Goal: Transaction & Acquisition: Obtain resource

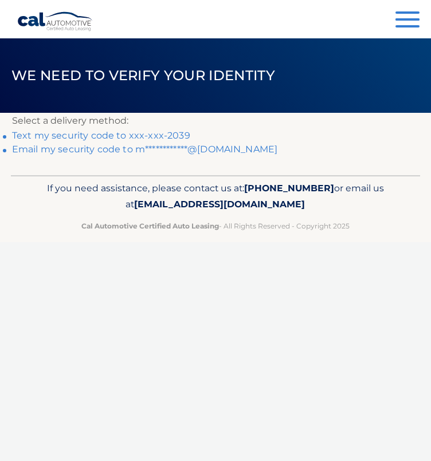
click at [122, 135] on link "Text my security code to xxx-xxx-2039" at bounding box center [101, 135] width 178 height 11
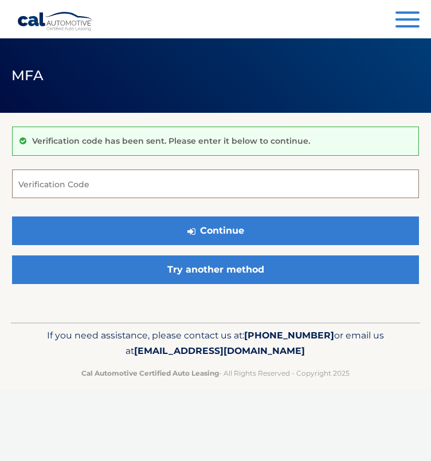
click at [143, 184] on input "Verification Code" at bounding box center [215, 184] width 407 height 29
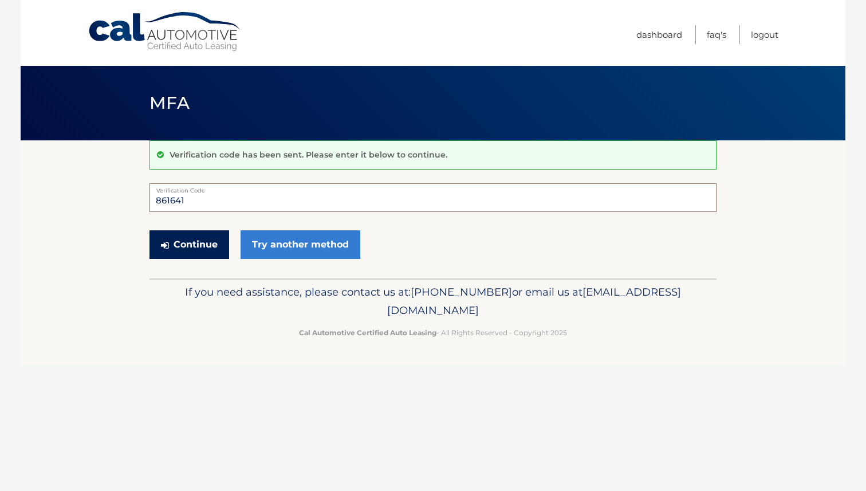
type input "861641"
click at [203, 248] on button "Continue" at bounding box center [190, 244] width 80 height 29
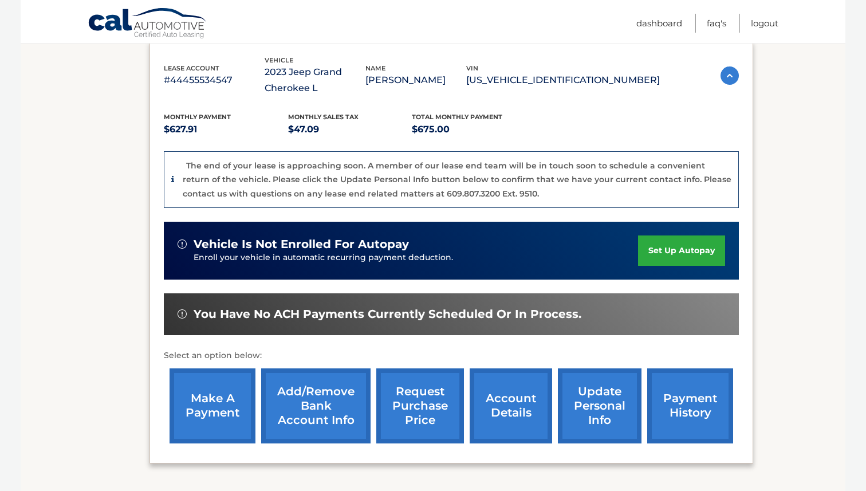
scroll to position [207, 0]
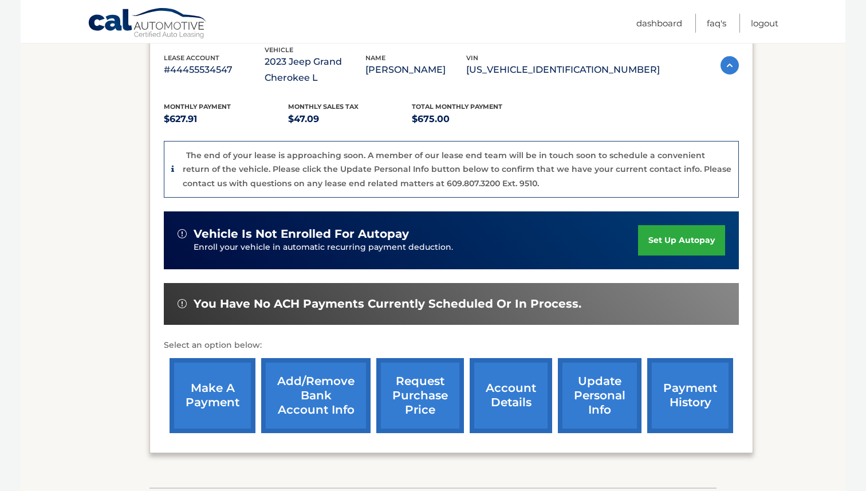
click at [418, 402] on link "request purchase price" at bounding box center [420, 395] width 88 height 75
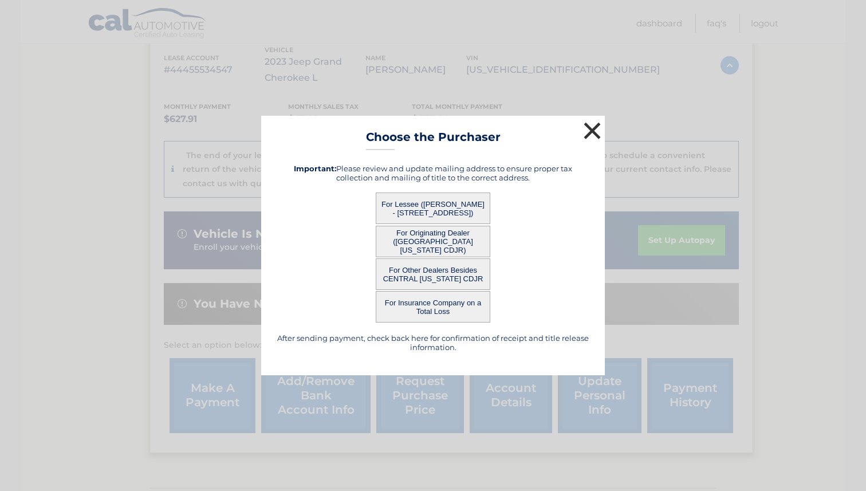
click at [591, 128] on button "×" at bounding box center [592, 130] width 23 height 23
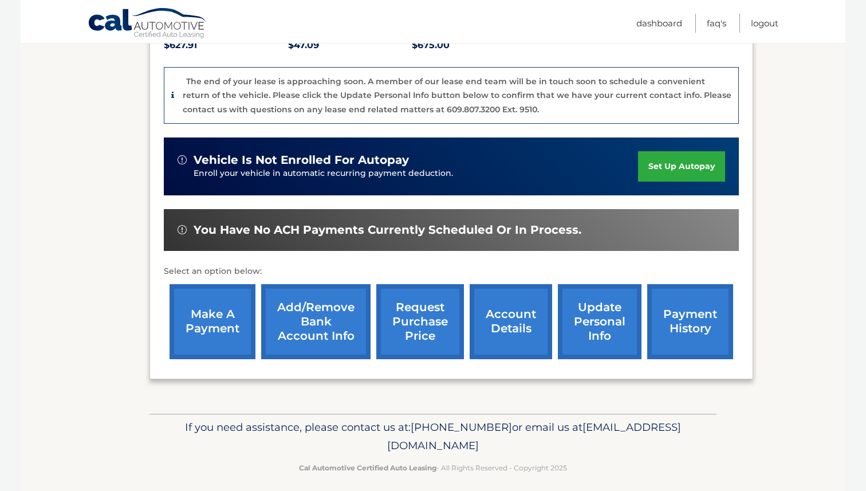
scroll to position [289, 0]
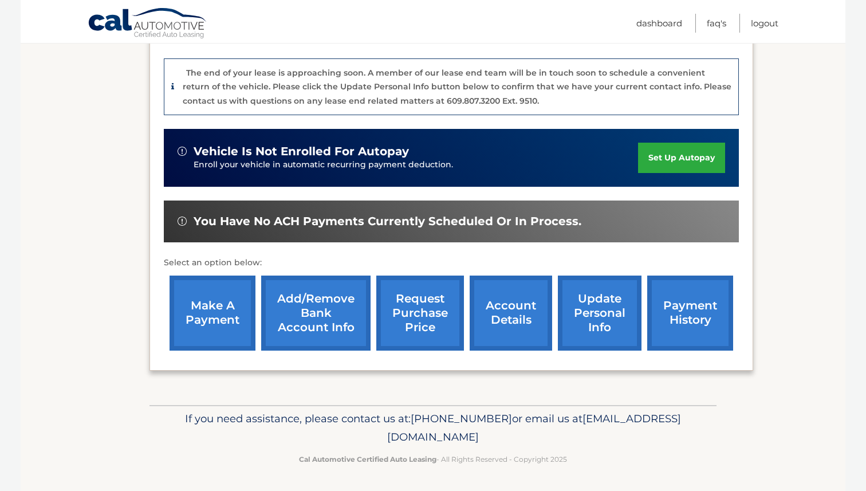
click at [410, 313] on link "request purchase price" at bounding box center [420, 313] width 88 height 75
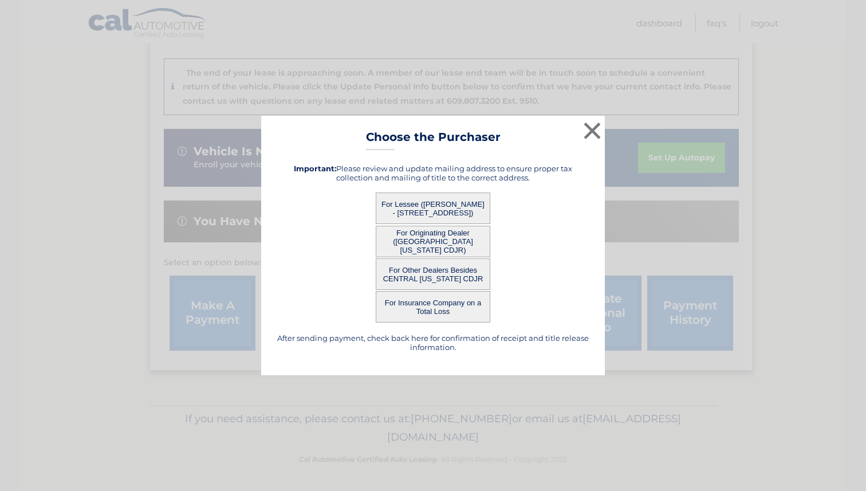
click at [438, 202] on button "For Lessee ([PERSON_NAME] - [STREET_ADDRESS])" at bounding box center [433, 209] width 115 height 32
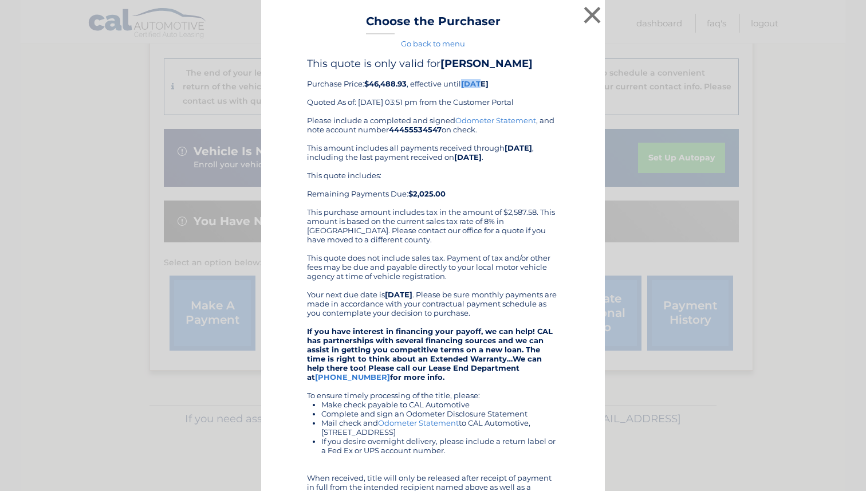
drag, startPoint x: 468, startPoint y: 96, endPoint x: 483, endPoint y: 92, distance: 16.0
click at [483, 88] on b "[DATE]" at bounding box center [475, 83] width 28 height 9
click at [520, 94] on div "This quote is only valid for [PERSON_NAME] Purchase Price: $46,488.93 , effecti…" at bounding box center [433, 86] width 252 height 58
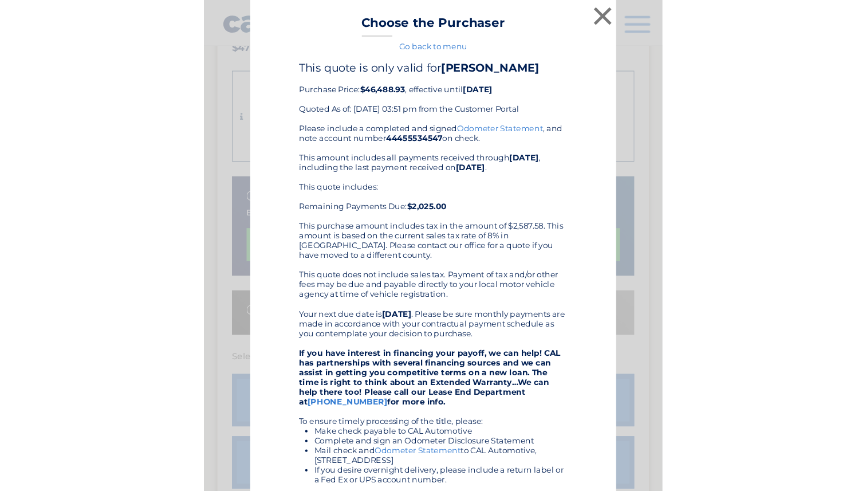
scroll to position [239, 0]
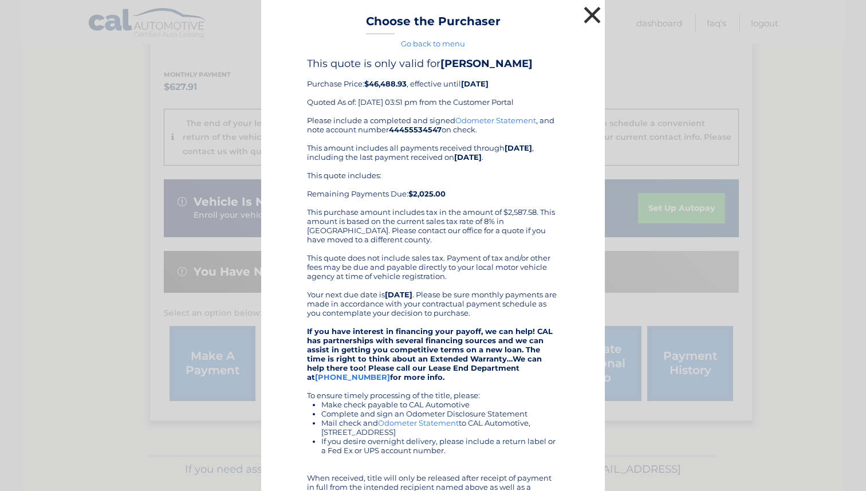
click at [593, 15] on button "×" at bounding box center [592, 14] width 23 height 23
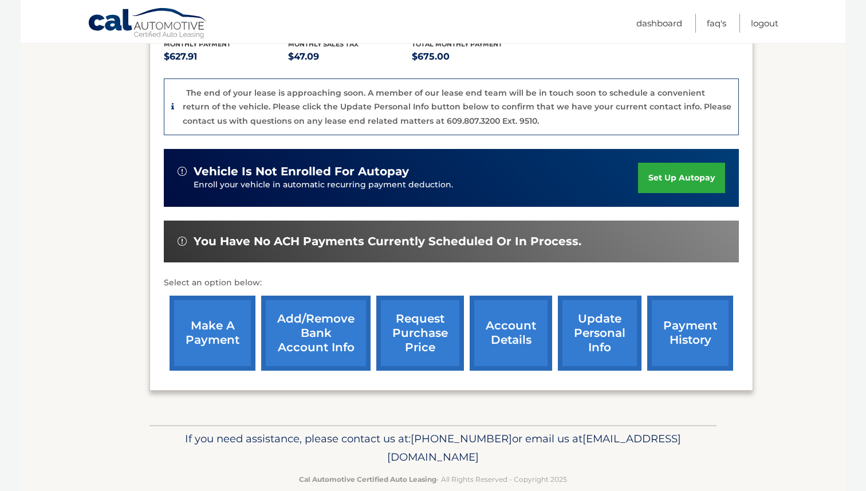
scroll to position [289, 0]
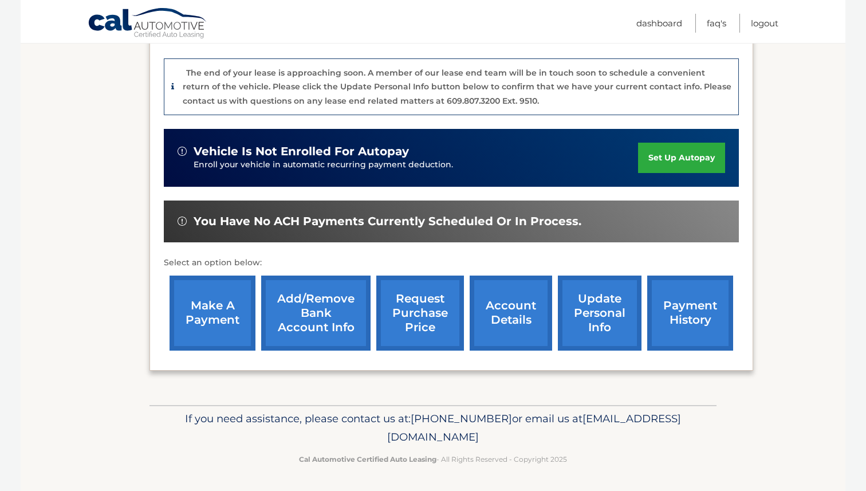
click at [414, 320] on link "request purchase price" at bounding box center [420, 313] width 88 height 75
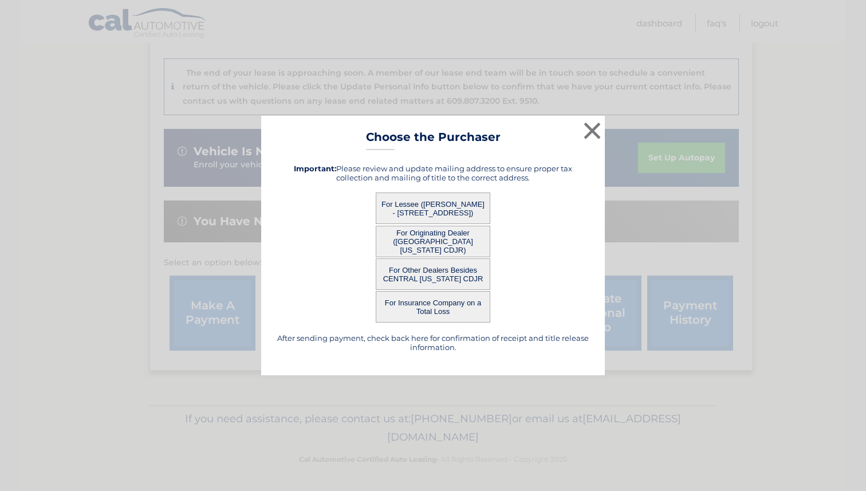
click at [435, 210] on button "For Lessee ([PERSON_NAME] - [STREET_ADDRESS])" at bounding box center [433, 209] width 115 height 32
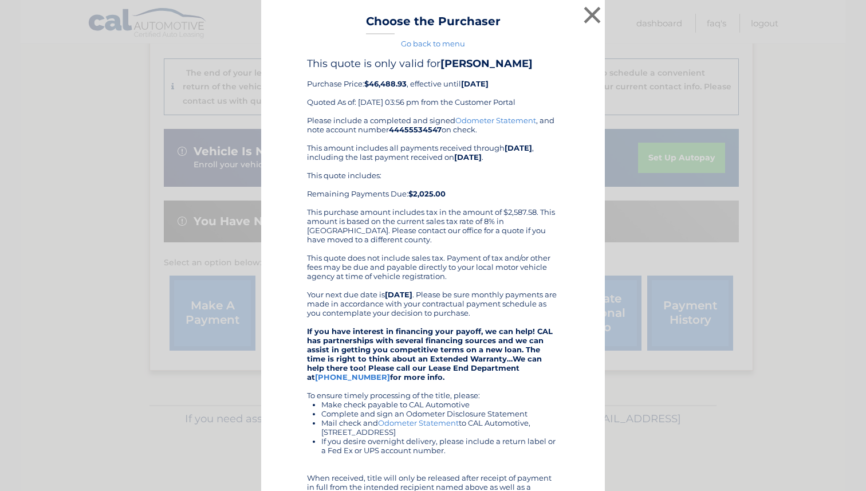
drag, startPoint x: 406, startPoint y: 208, endPoint x: 459, endPoint y: 209, distance: 53.3
click at [459, 209] on div "This quote includes: Remaining Payments Due: $2,025.00 This purchase amount inc…" at bounding box center [433, 207] width 252 height 73
click at [494, 190] on div "This quote includes: Remaining Payments Due: $2,025.00 This purchase amount inc…" at bounding box center [433, 207] width 252 height 73
click at [588, 18] on button "×" at bounding box center [592, 14] width 23 height 23
